Goal: Task Accomplishment & Management: Manage account settings

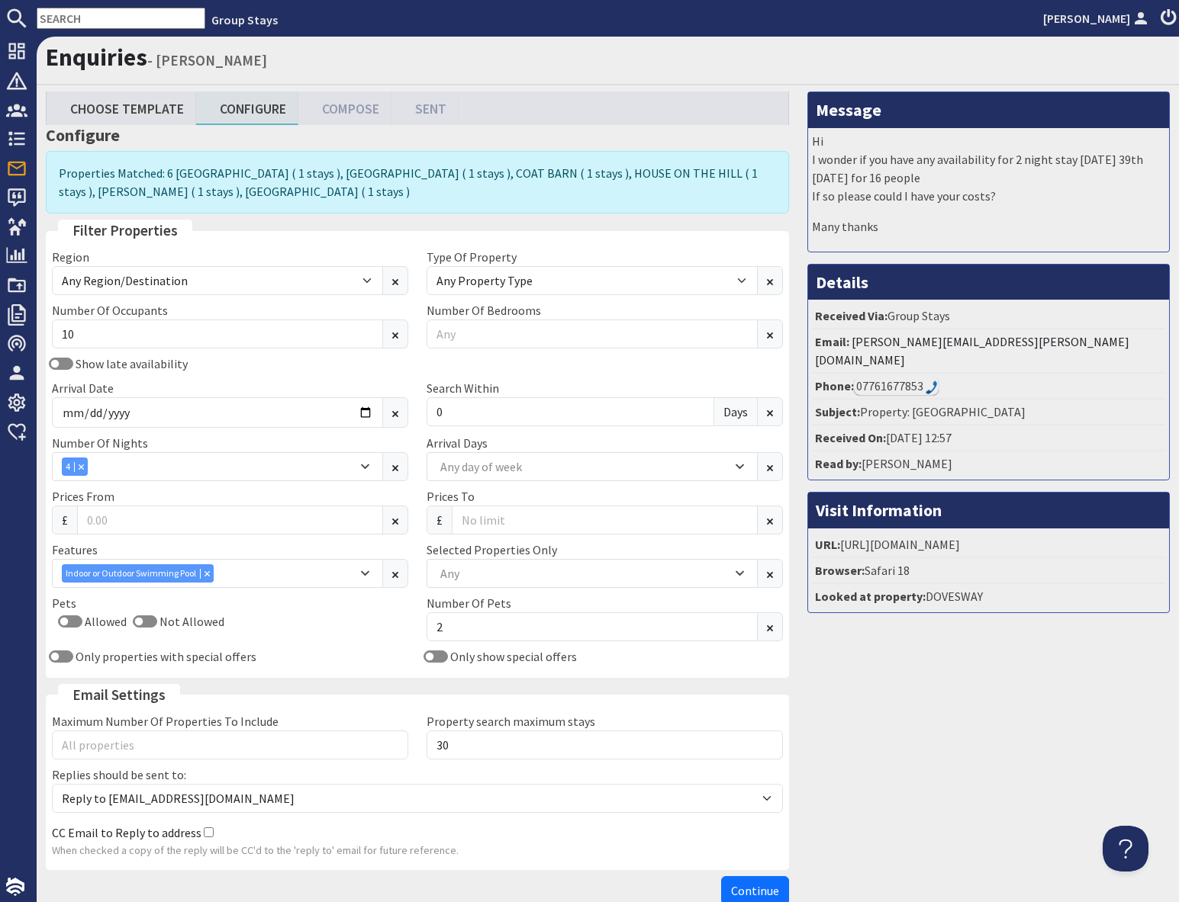
click at [105, 21] on input "text" at bounding box center [121, 18] width 169 height 21
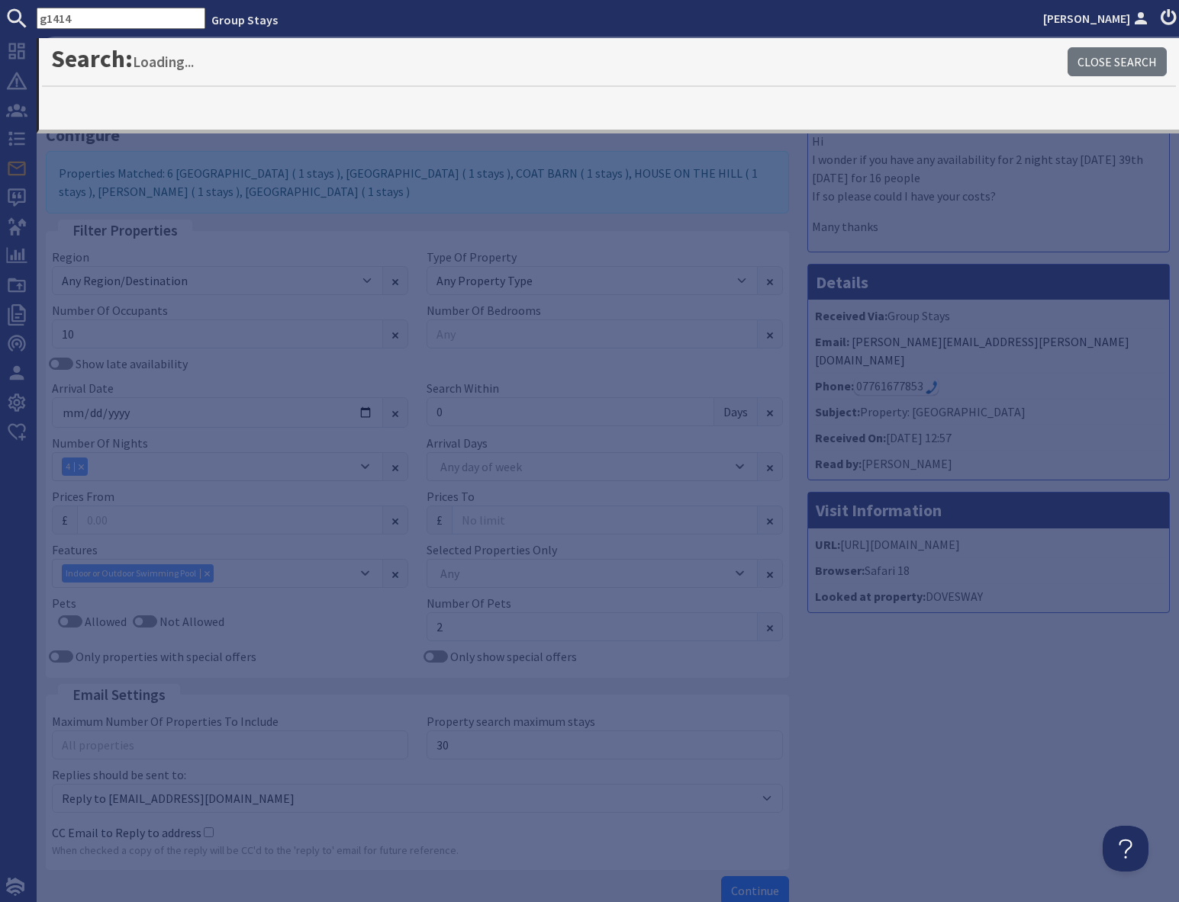
type input "g1414"
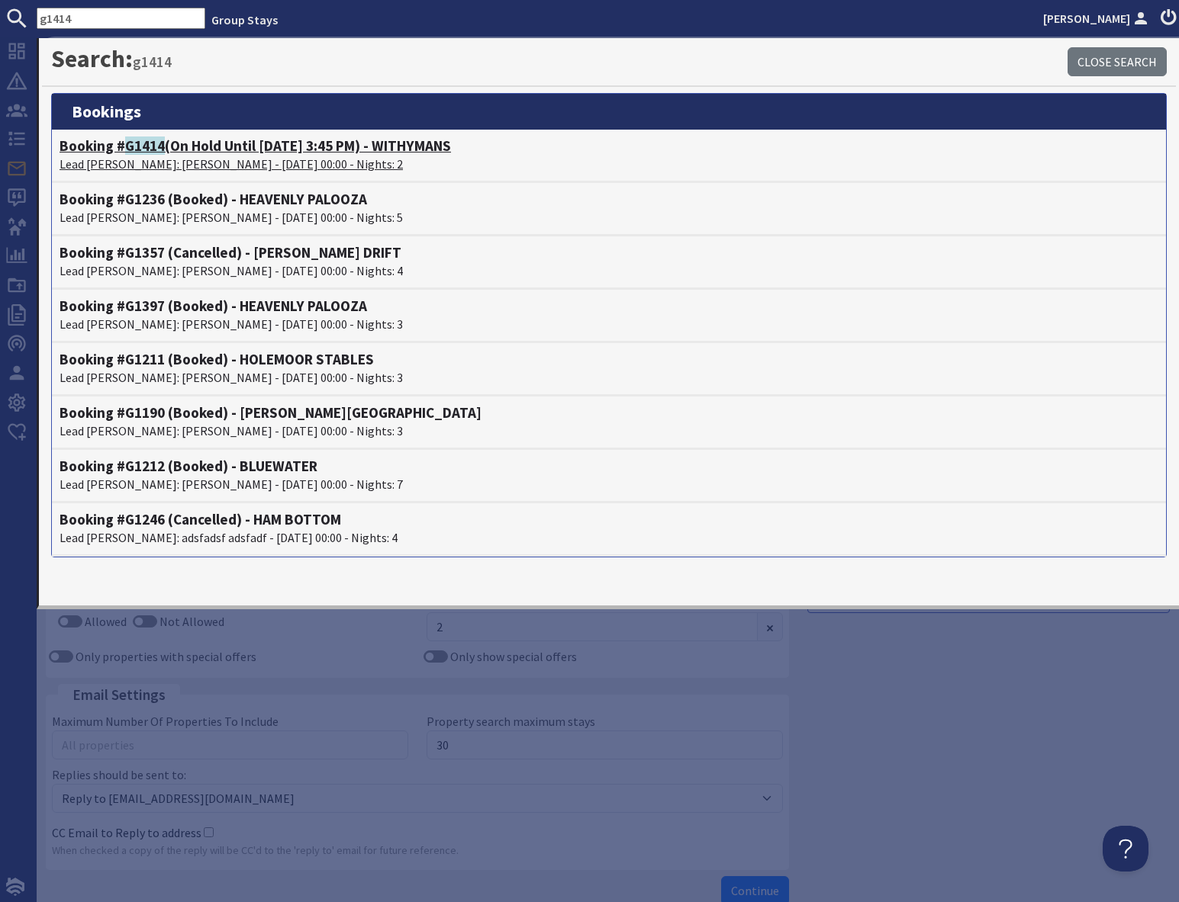
click at [184, 153] on h4 "Booking # G1414 (On Hold Until [DATE] 3:45 PM) - WITHYMANS" at bounding box center [609, 146] width 1099 height 18
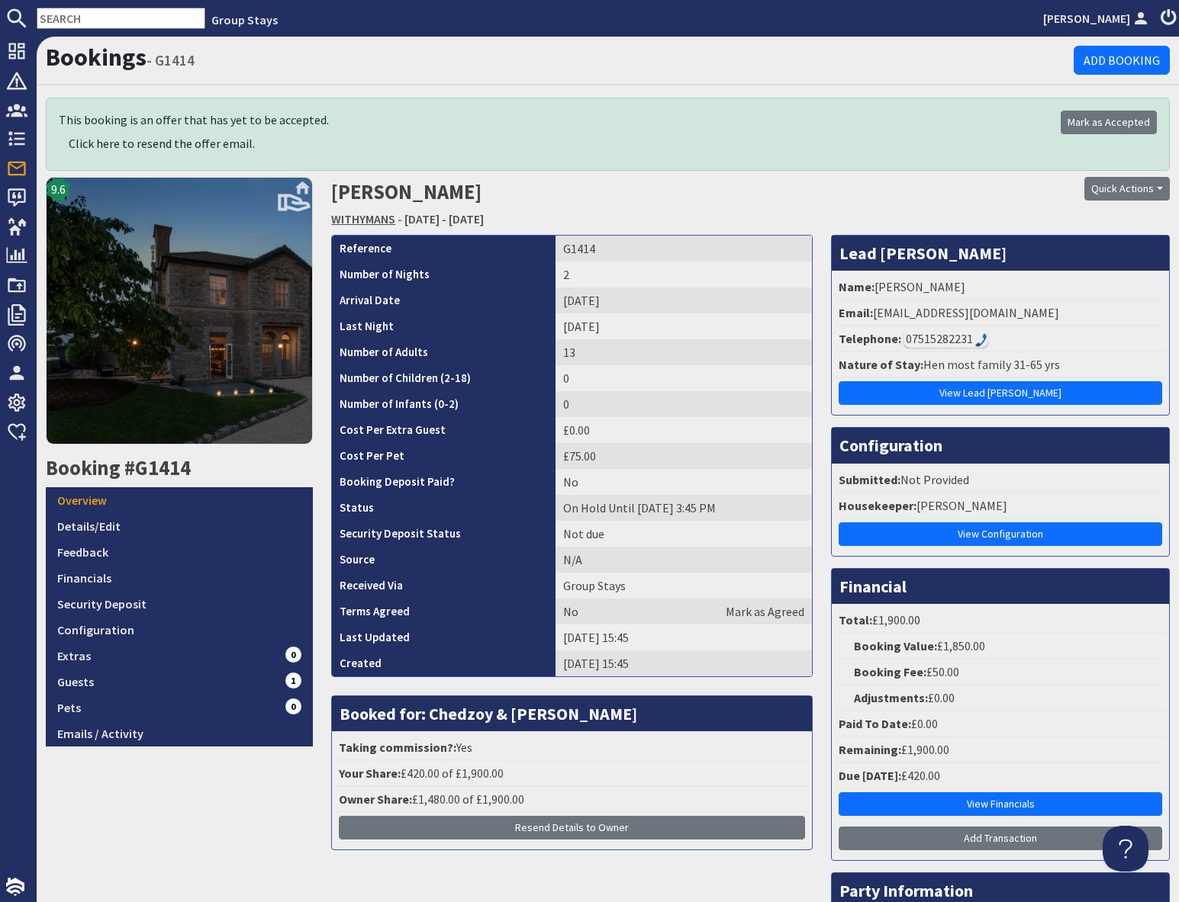
click at [367, 218] on link "WITHYMANS" at bounding box center [363, 218] width 64 height 15
click at [90, 529] on link "Details/Edit" at bounding box center [179, 526] width 267 height 26
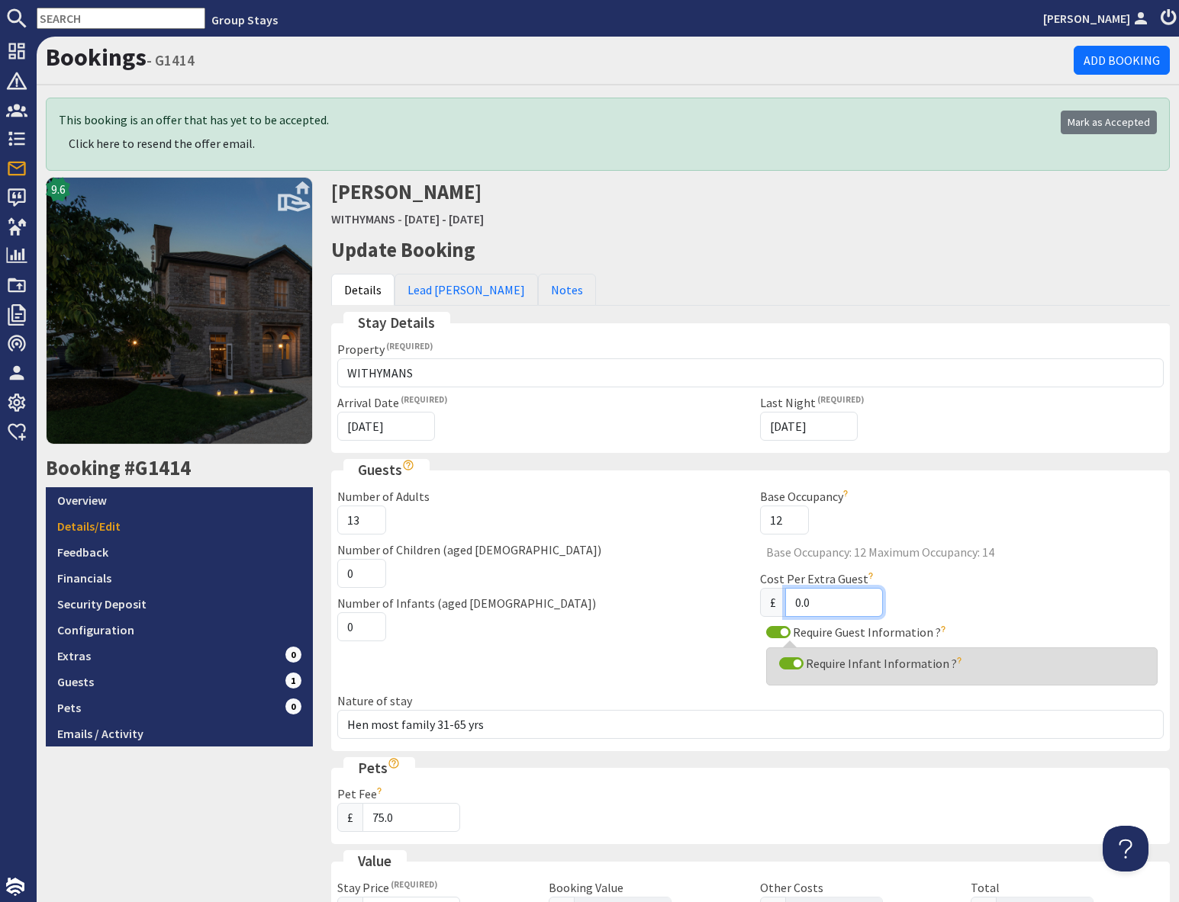
drag, startPoint x: 793, startPoint y: 601, endPoint x: 811, endPoint y: 603, distance: 17.7
click at [793, 601] on input "0.0" at bounding box center [834, 602] width 98 height 29
type input "100.0"
click at [203, 809] on div "9.6 Booking #G1414 Overview Details/Edit Feedback Financials Security Deposit C…" at bounding box center [179, 913] width 285 height 1473
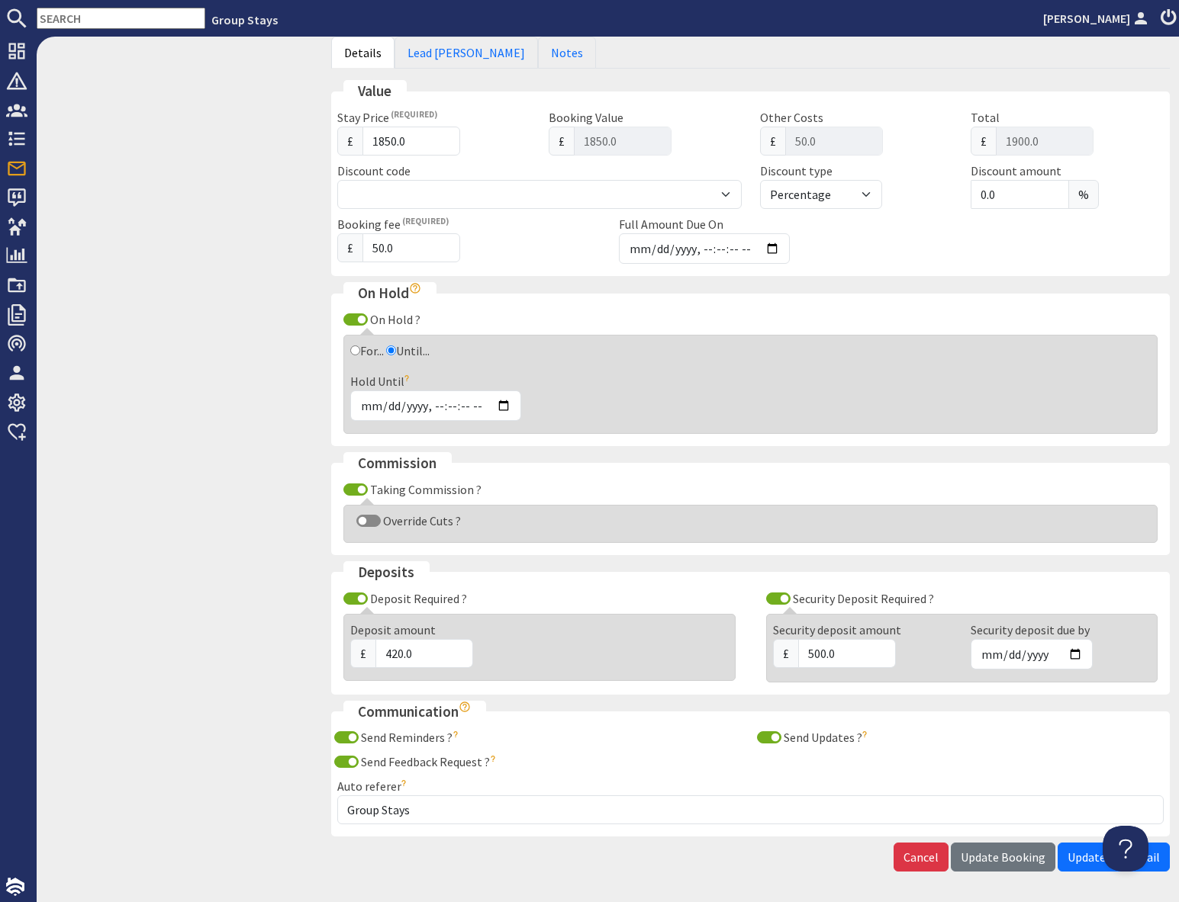
scroll to position [824, 0]
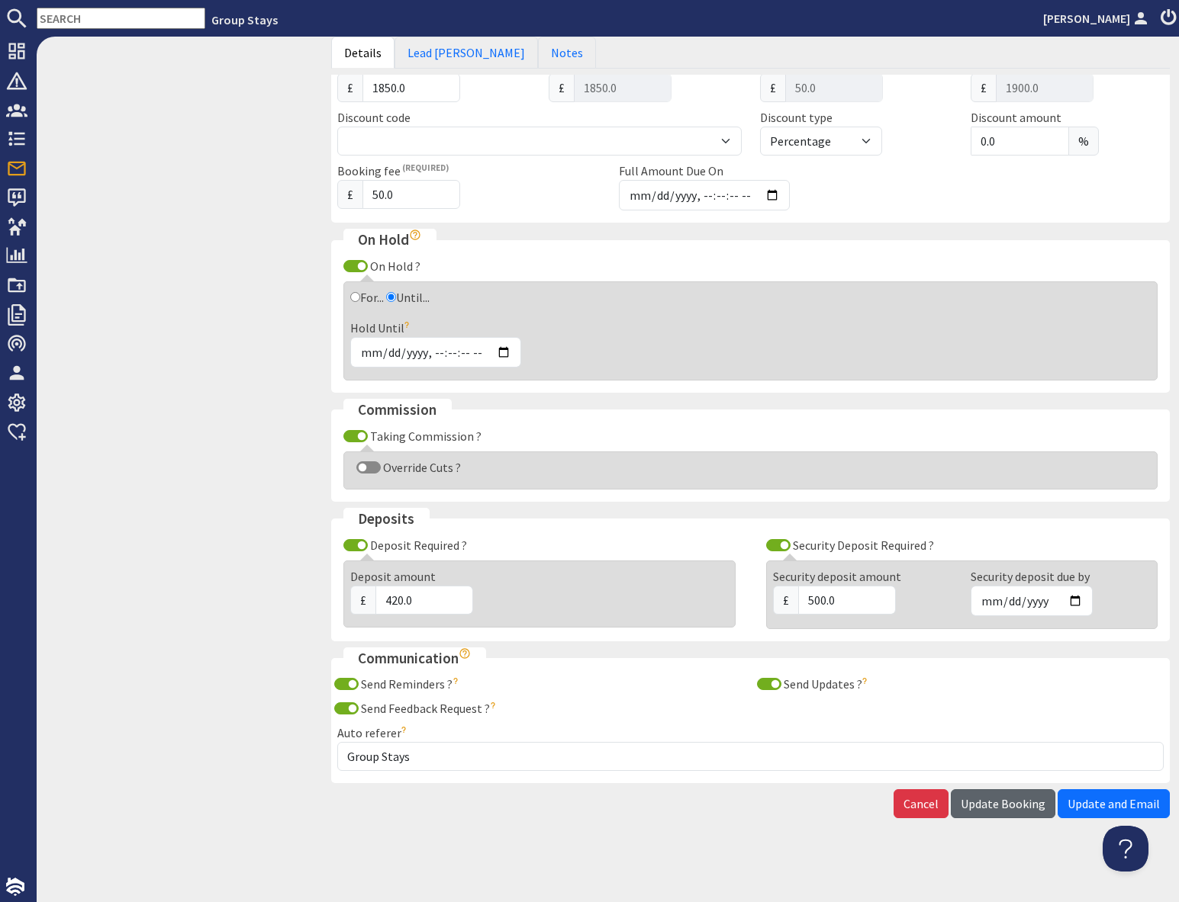
drag, startPoint x: 1015, startPoint y: 806, endPoint x: 999, endPoint y: 813, distance: 17.1
click at [1015, 806] on span "Update Booking" at bounding box center [1002, 803] width 85 height 15
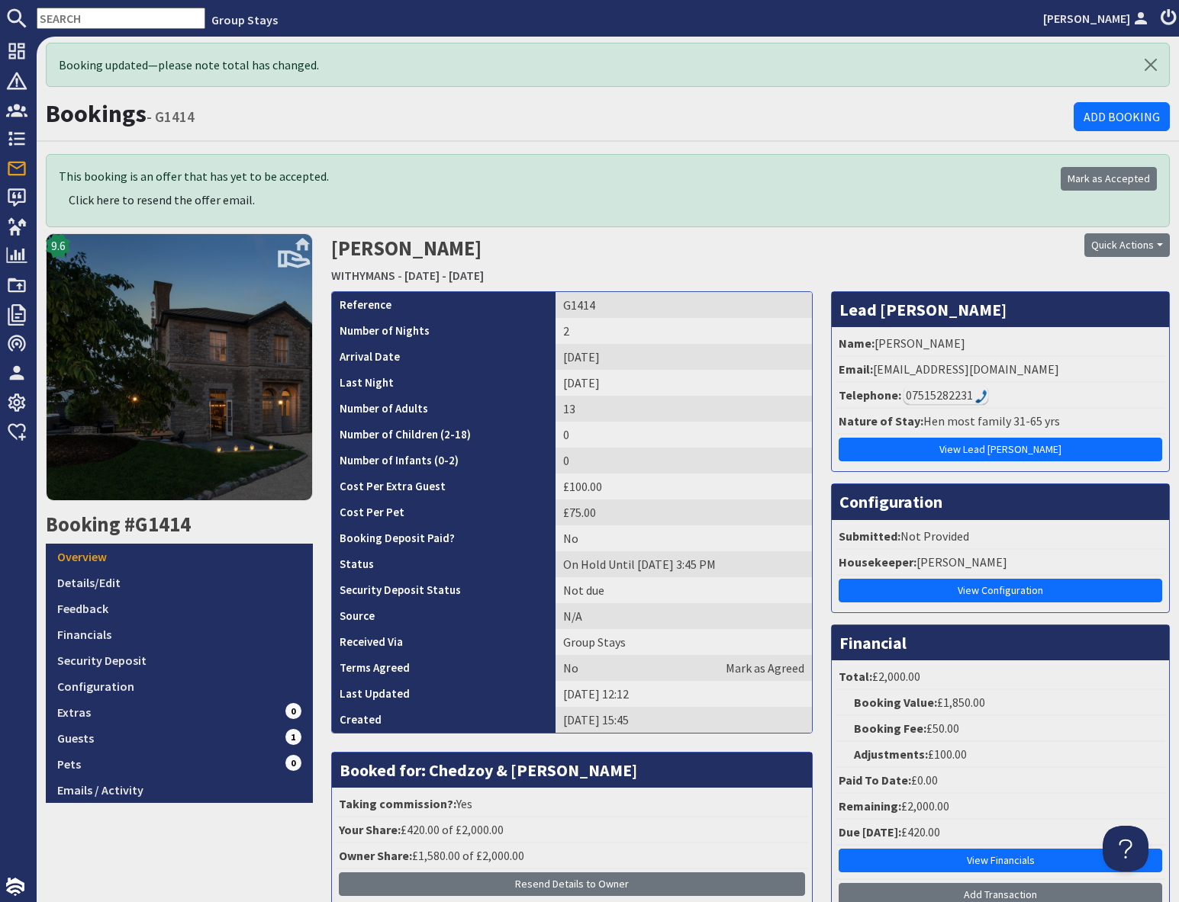
click at [97, 14] on input "text" at bounding box center [121, 18] width 169 height 21
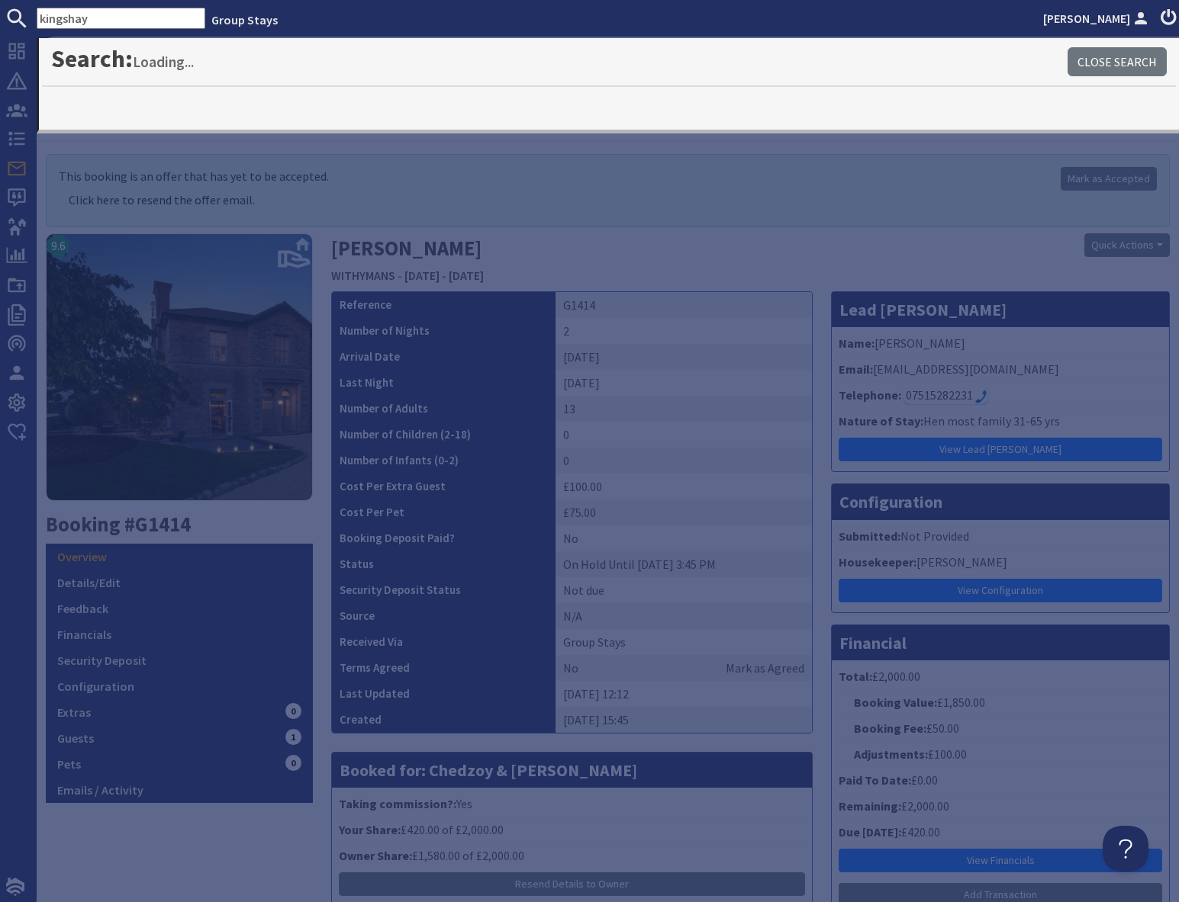
type input "kingshay"
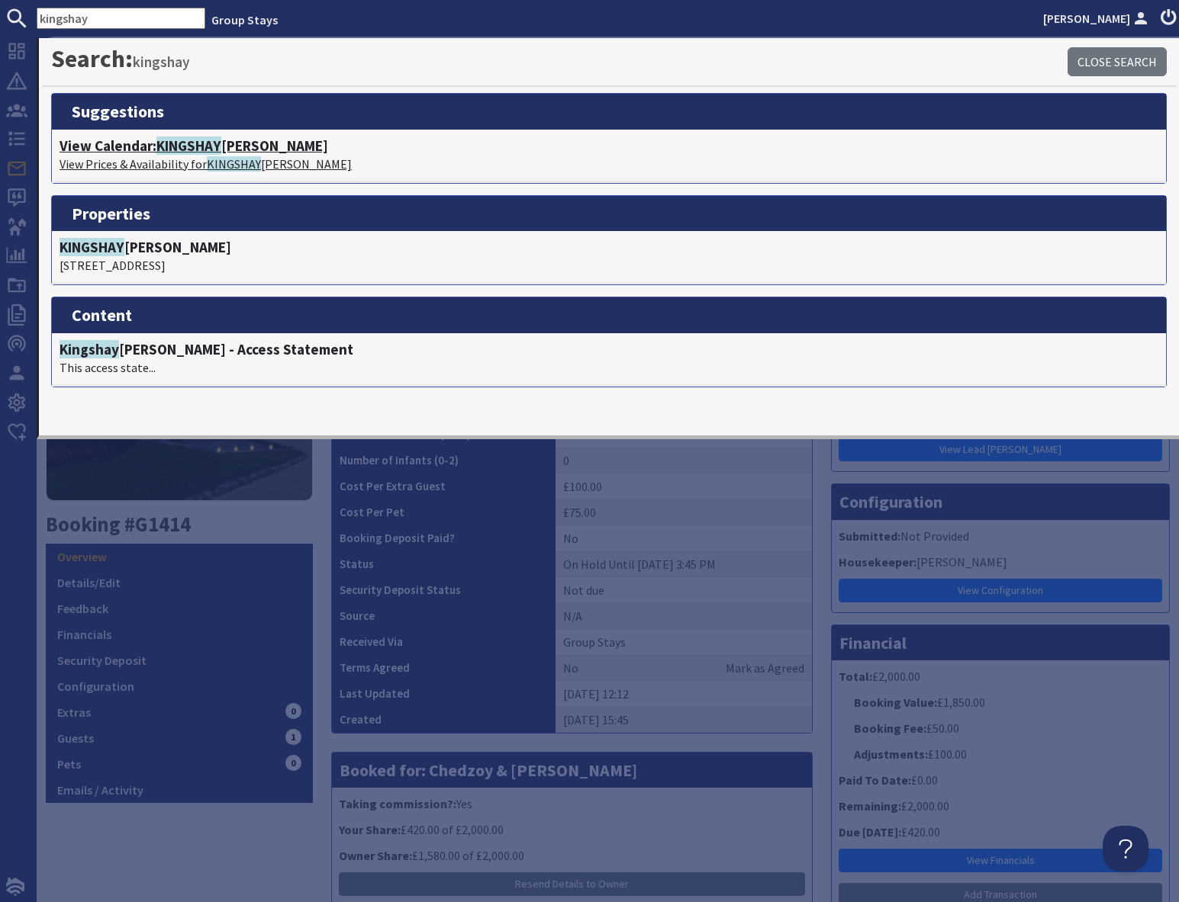
click at [159, 157] on p "View Prices & Availability for [PERSON_NAME]" at bounding box center [609, 164] width 1099 height 18
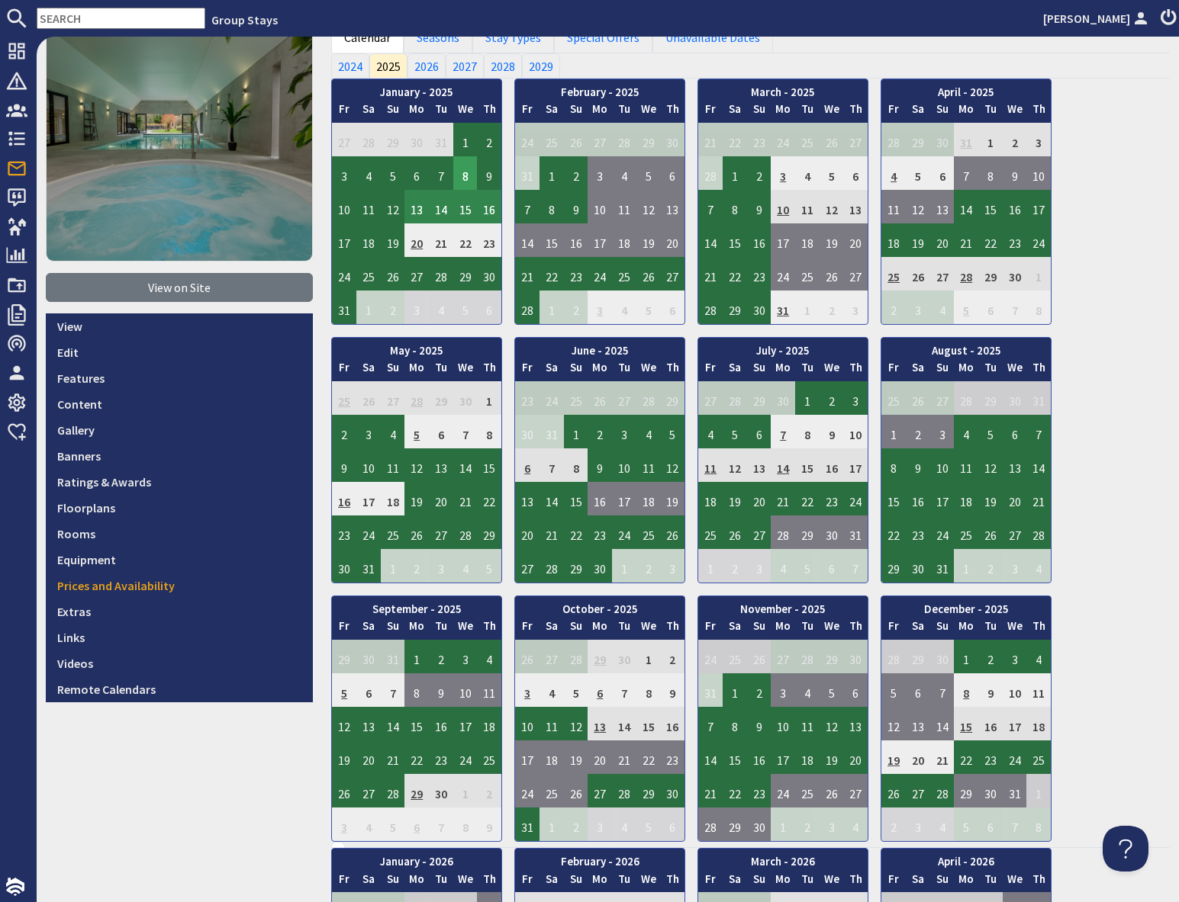
scroll to position [96, 0]
